Goal: Task Accomplishment & Management: Use online tool/utility

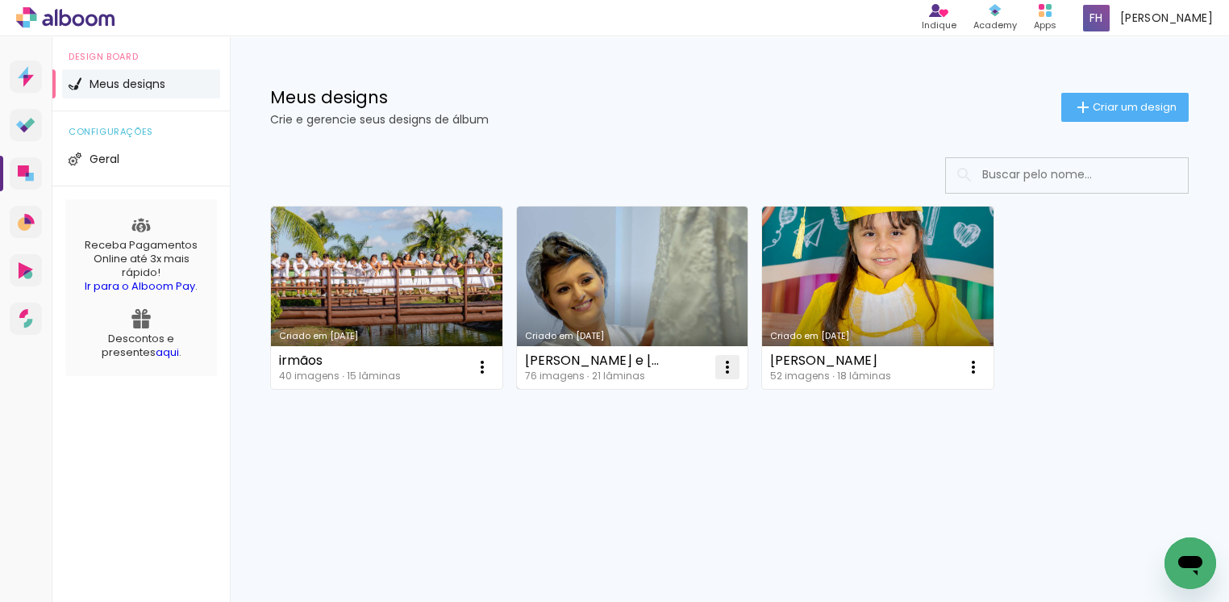
click at [492, 369] on iron-icon at bounding box center [482, 366] width 19 height 19
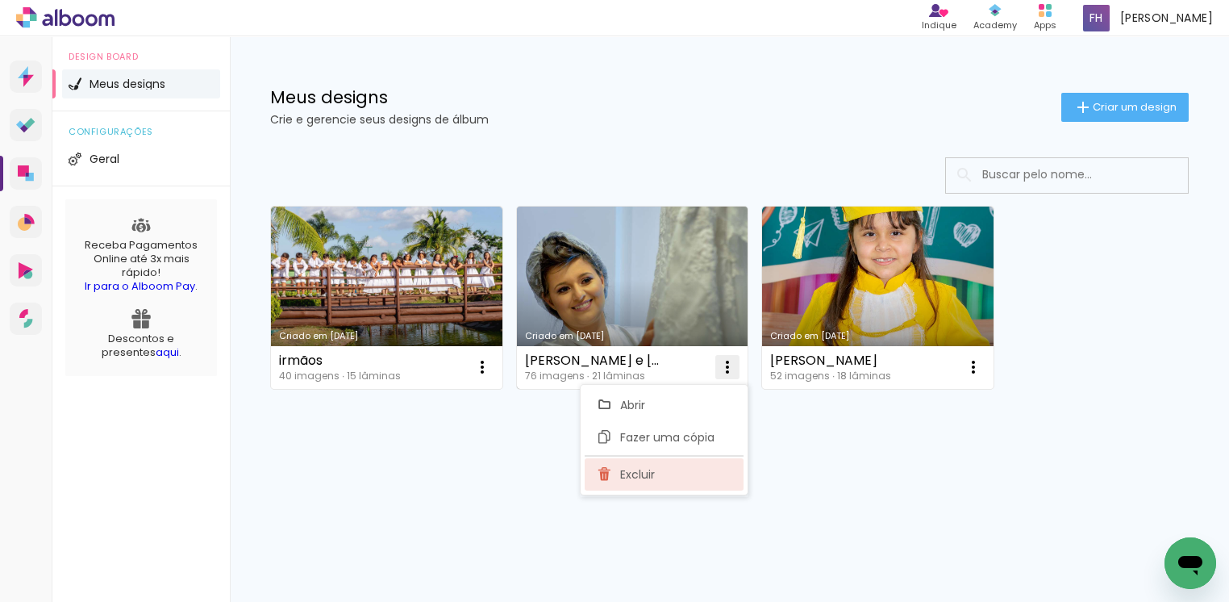
click at [645, 476] on span "Excluir" at bounding box center [637, 474] width 35 height 11
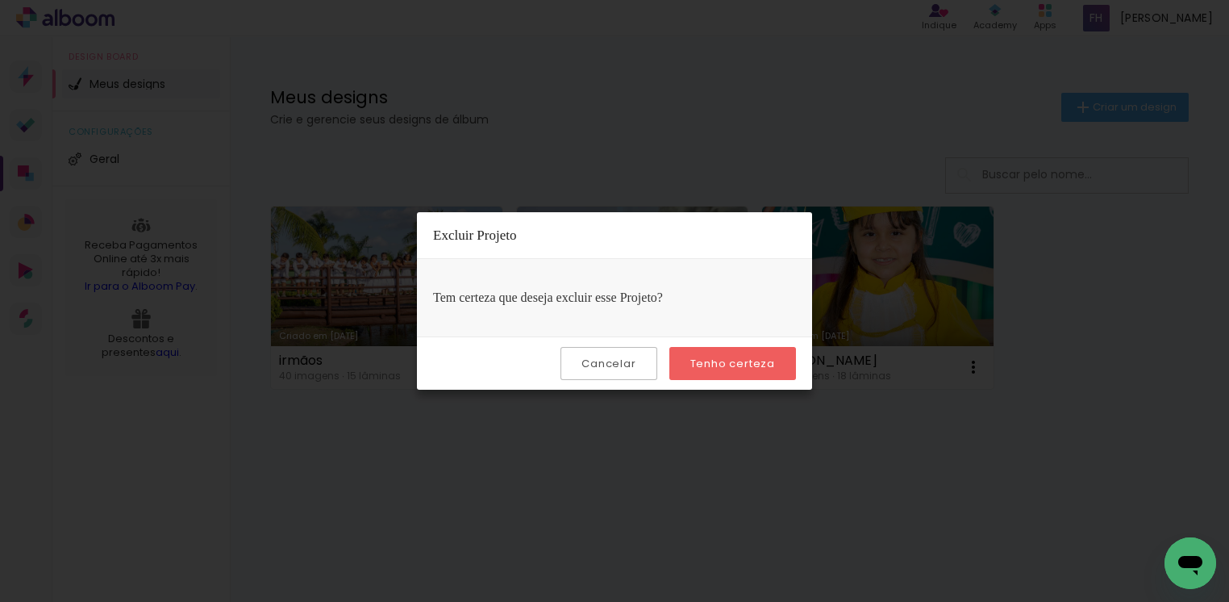
click at [0, 0] on slot "Tenho certeza" at bounding box center [0, 0] width 0 height 0
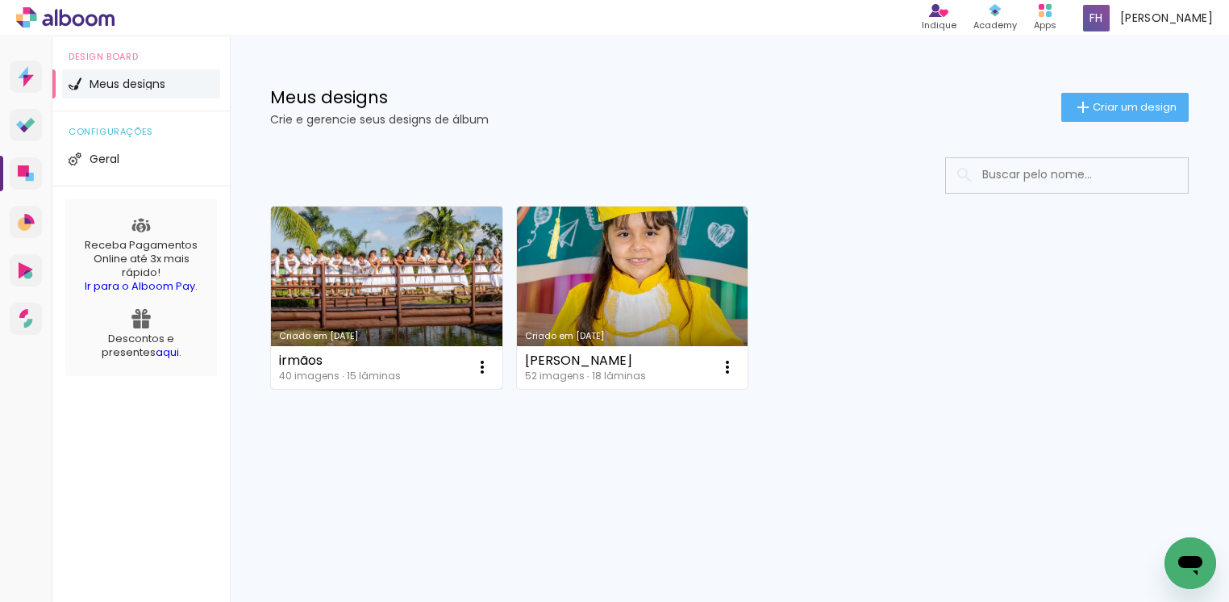
click at [408, 325] on link "Criado em [DATE]" at bounding box center [387, 298] width 232 height 182
click at [0, 0] on neon-animated-pages "Confirmar Cancelar" at bounding box center [0, 0] width 0 height 0
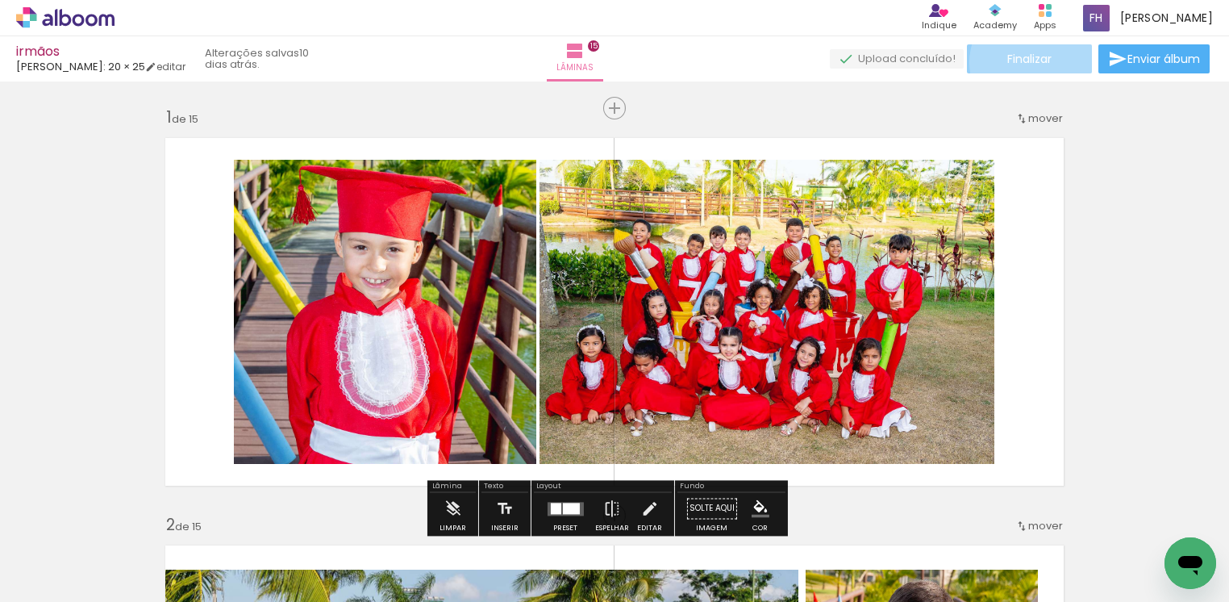
click at [1029, 62] on span "Finalizar" at bounding box center [1030, 58] width 44 height 11
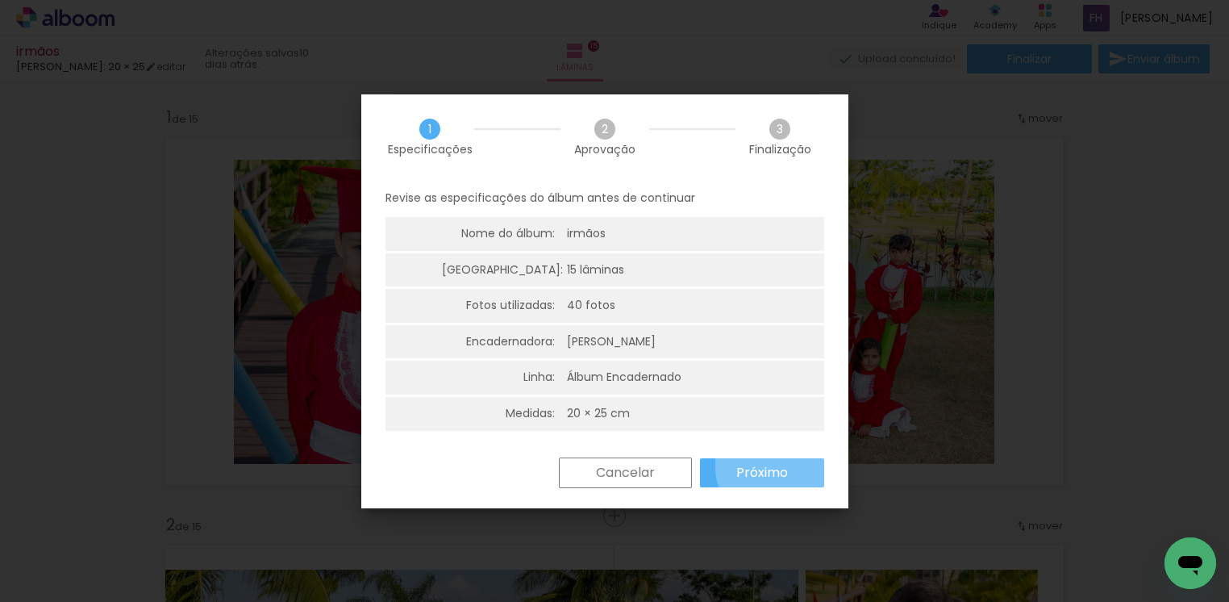
click at [0, 0] on slot "Próximo" at bounding box center [0, 0] width 0 height 0
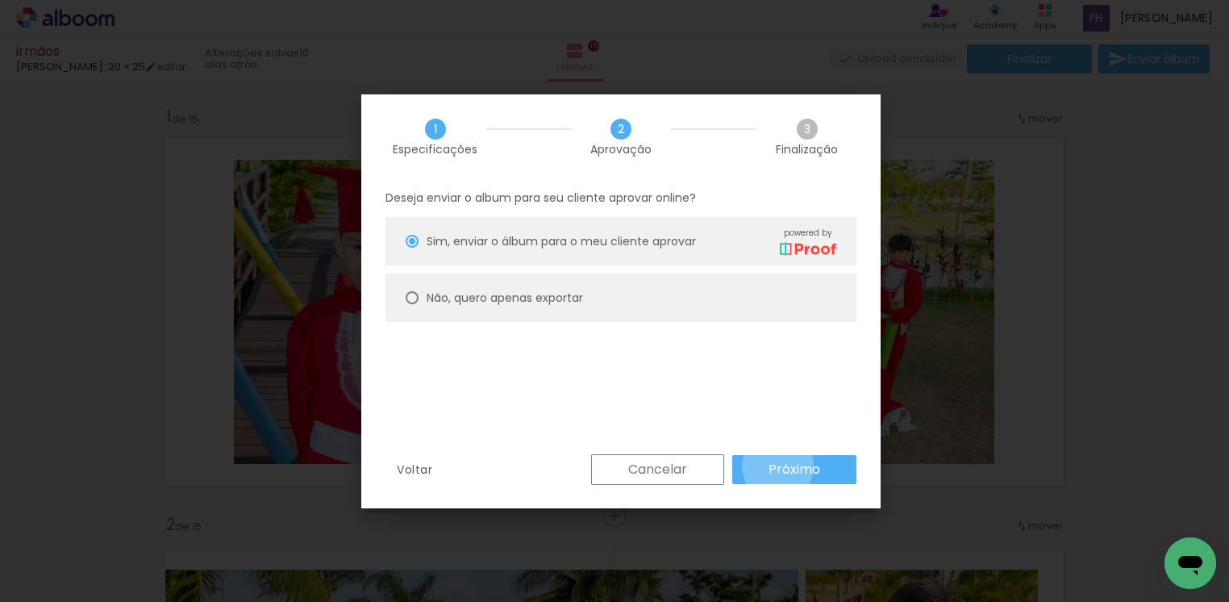
click at [0, 0] on slot "Próximo" at bounding box center [0, 0] width 0 height 0
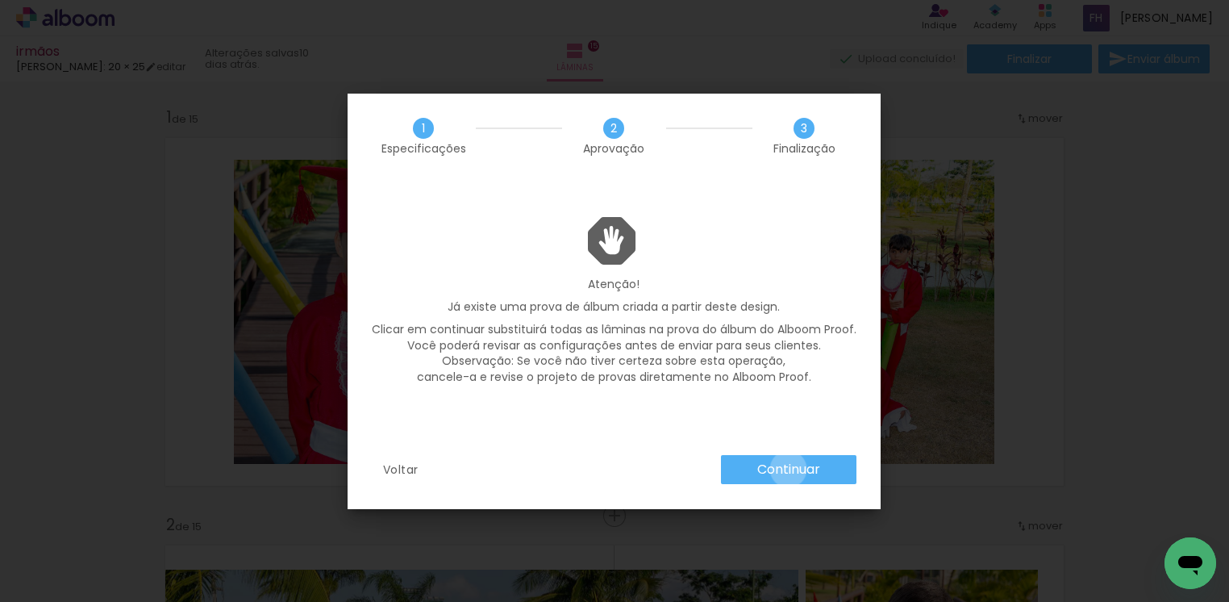
click at [0, 0] on slot "Continuar" at bounding box center [0, 0] width 0 height 0
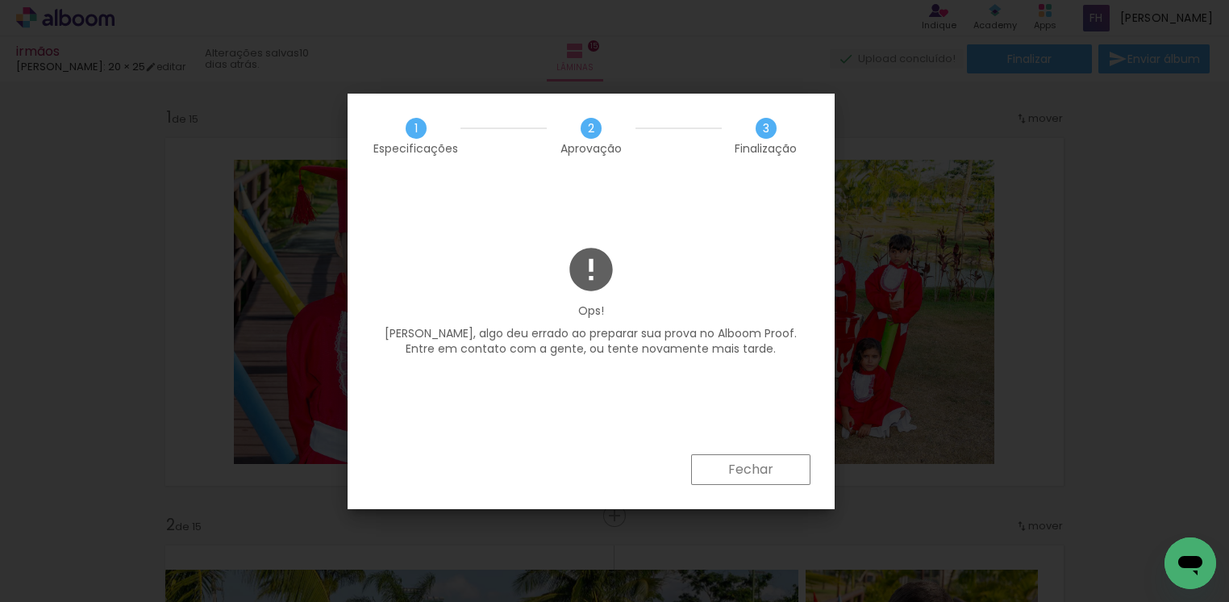
click at [0, 0] on slot "Fechar" at bounding box center [0, 0] width 0 height 0
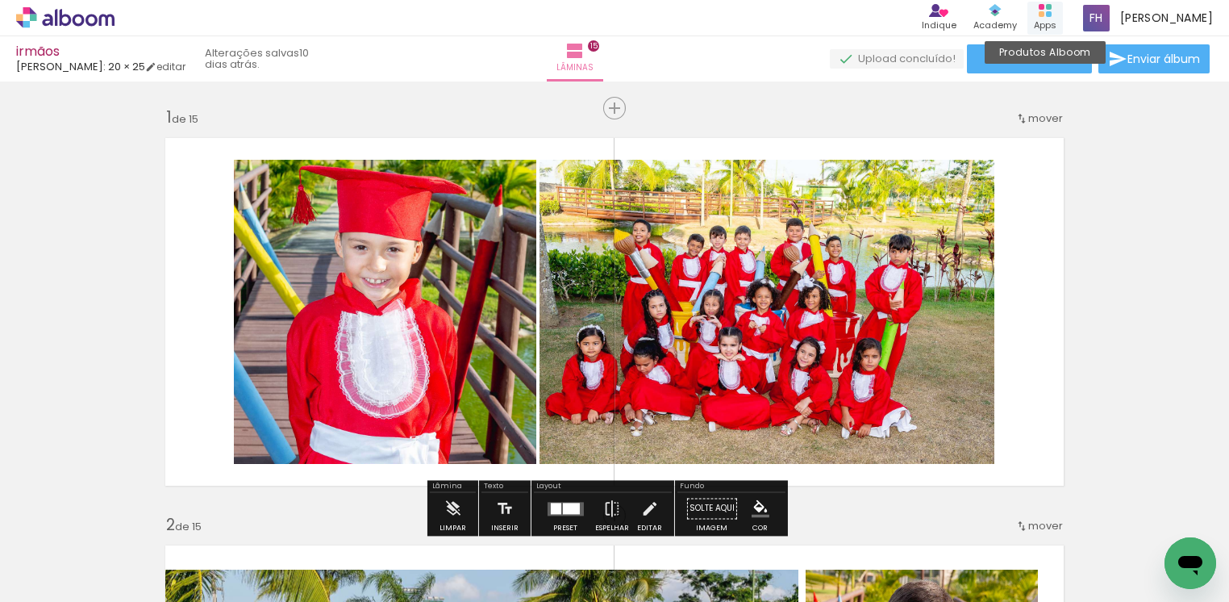
click at [1045, 15] on rect at bounding box center [1042, 14] width 6 height 6
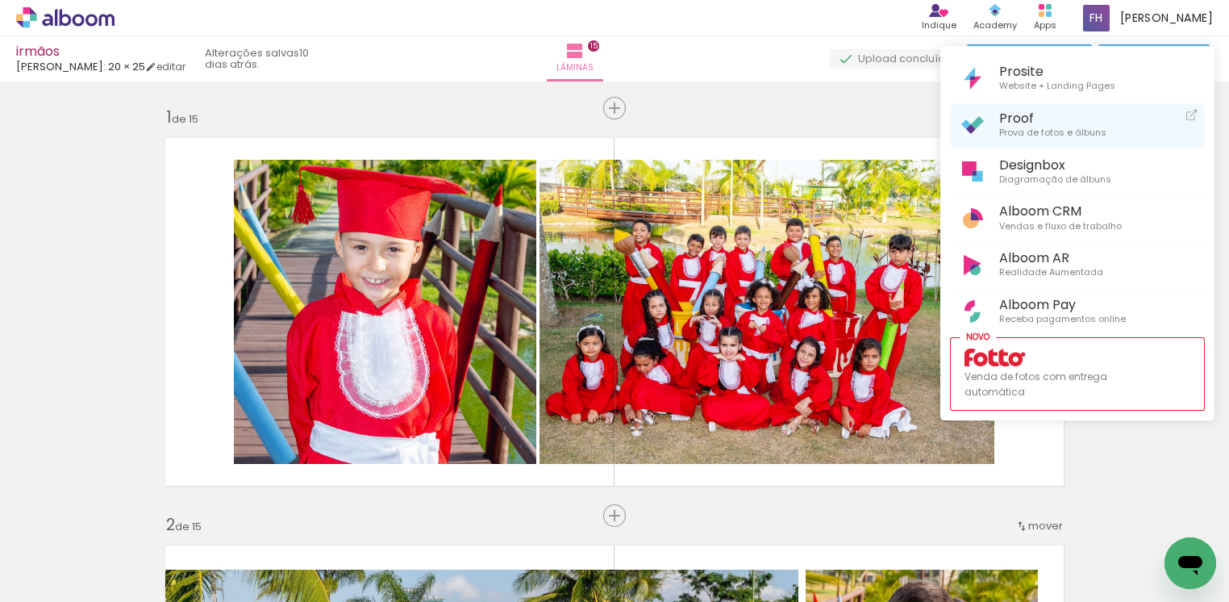
click at [999, 113] on span "Proof" at bounding box center [1052, 118] width 107 height 15
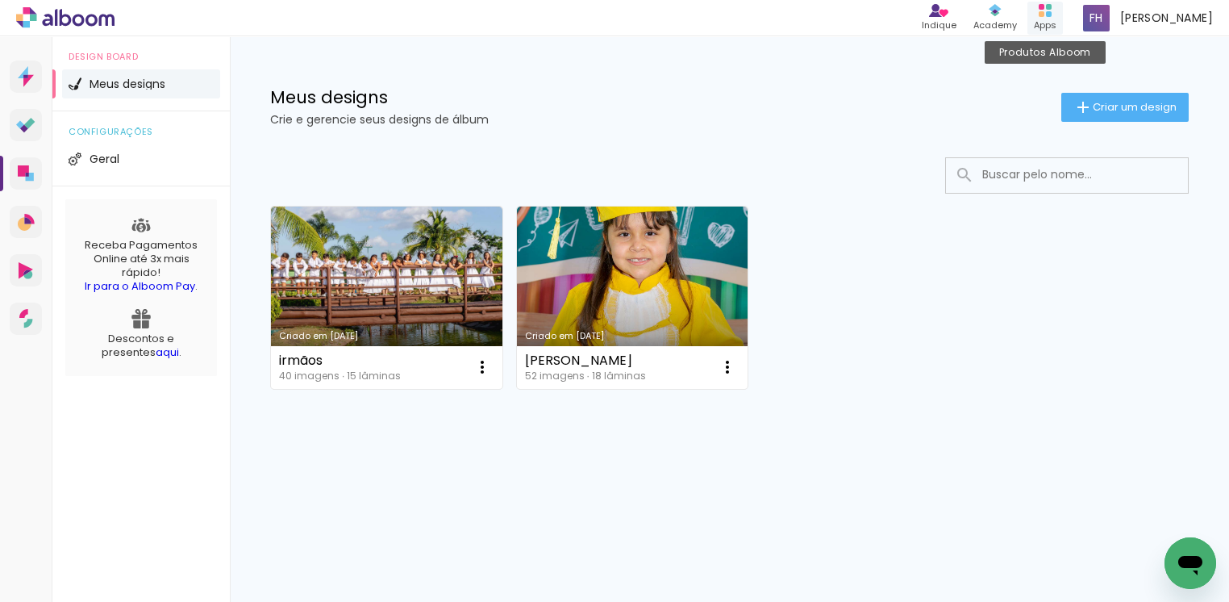
click at [1052, 15] on rect at bounding box center [1049, 14] width 6 height 6
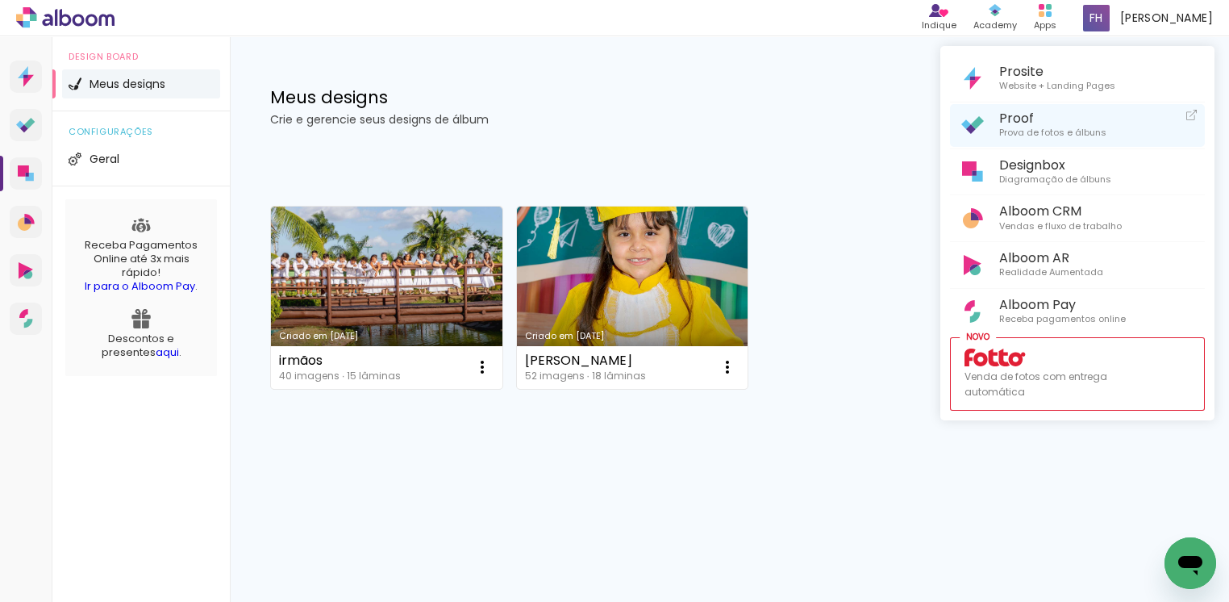
click at [1020, 129] on span "Prova de fotos e álbuns" at bounding box center [1052, 133] width 107 height 15
click at [715, 296] on div at bounding box center [614, 301] width 1229 height 602
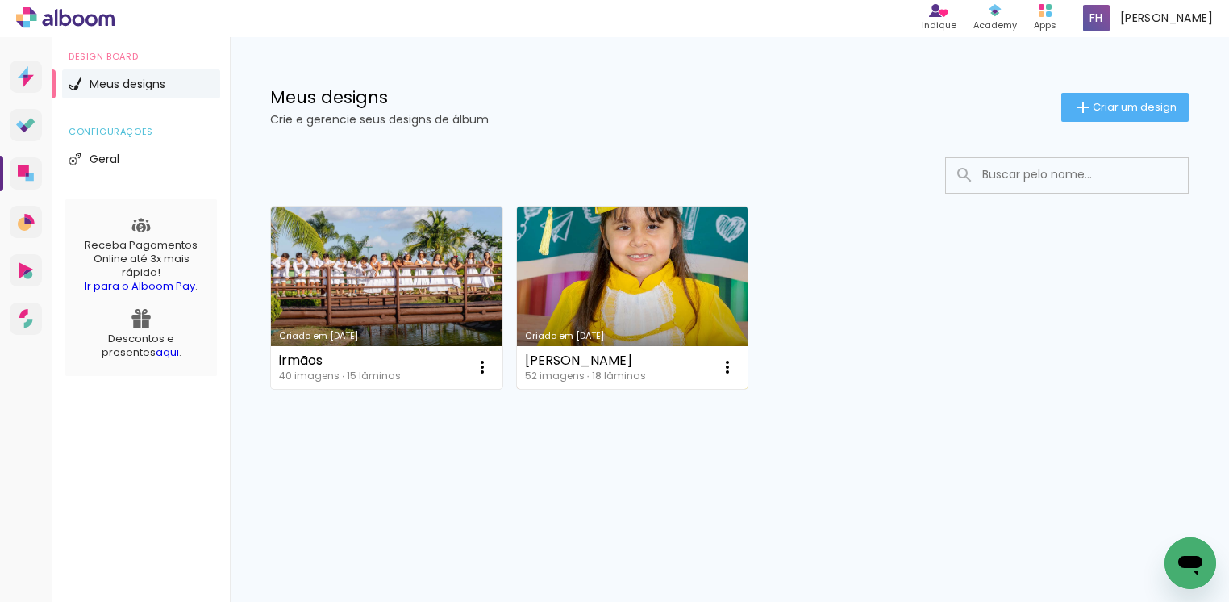
click at [689, 301] on link "Criado em [DATE]" at bounding box center [633, 298] width 232 height 182
click at [0, 0] on neon-animated-pages "Confirmar Cancelar" at bounding box center [0, 0] width 0 height 0
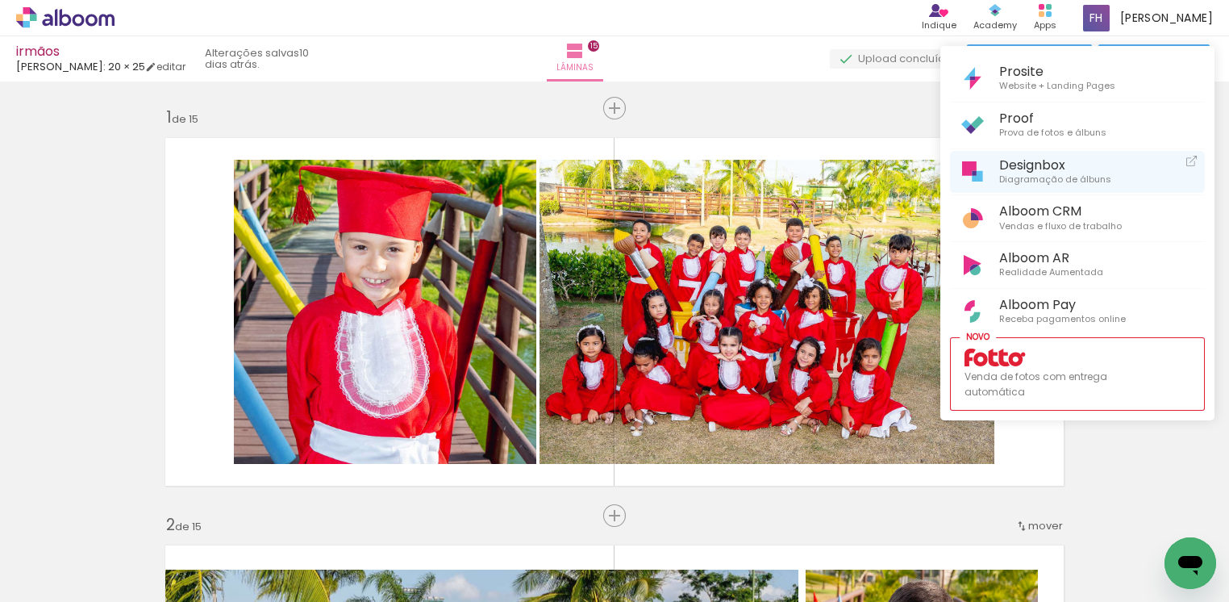
click at [1037, 169] on span "Designbox" at bounding box center [1055, 164] width 112 height 15
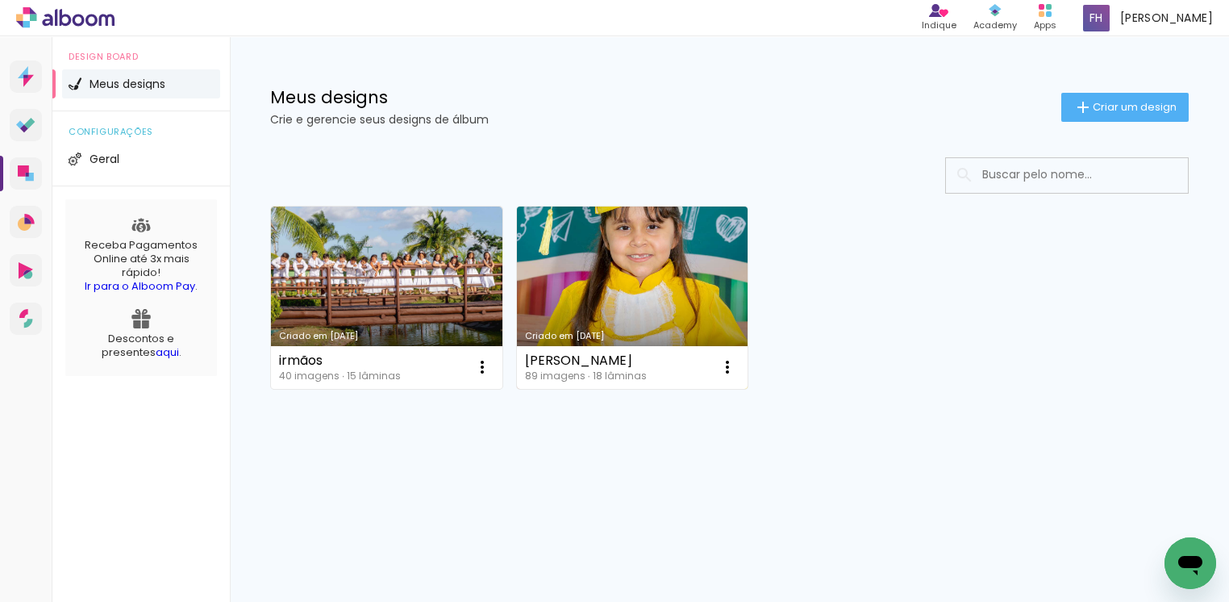
click at [652, 306] on link "Criado em [DATE]" at bounding box center [633, 298] width 232 height 182
